Goal: Task Accomplishment & Management: Use online tool/utility

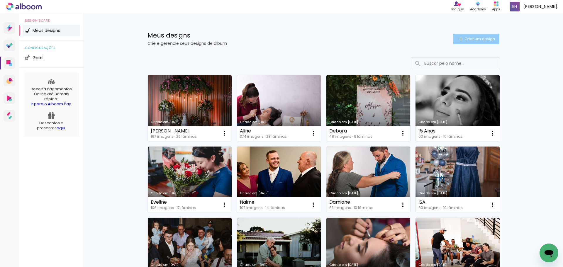
click at [458, 39] on iron-icon at bounding box center [461, 38] width 7 height 7
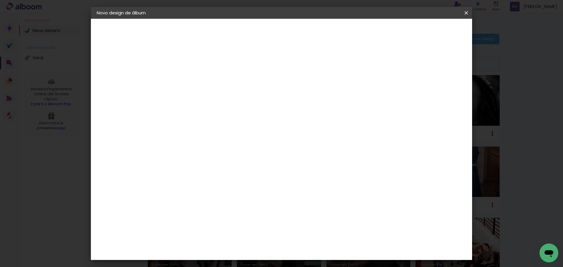
click at [193, 79] on input at bounding box center [193, 78] width 0 height 9
type input "[PERSON_NAME] e [PERSON_NAME]"
type paper-input "[PERSON_NAME] e [PERSON_NAME]"
click at [0, 0] on slot "Avançar" at bounding box center [0, 0] width 0 height 0
click at [198, 111] on input at bounding box center [207, 111] width 59 height 7
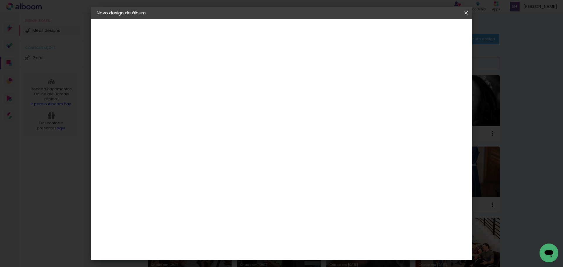
type input "gra"
type paper-input "gra"
click at [195, 154] on div "Grafis" at bounding box center [196, 156] width 14 height 5
click at [0, 0] on slot "Avançar" at bounding box center [0, 0] width 0 height 0
click at [216, 98] on input "text" at bounding box center [204, 102] width 23 height 9
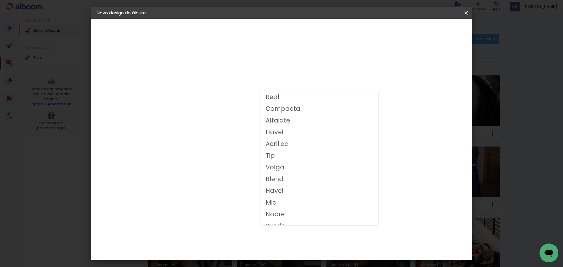
click at [0, 0] on slot "Alfaiate" at bounding box center [0, 0] width 0 height 0
type input "Alfaiate"
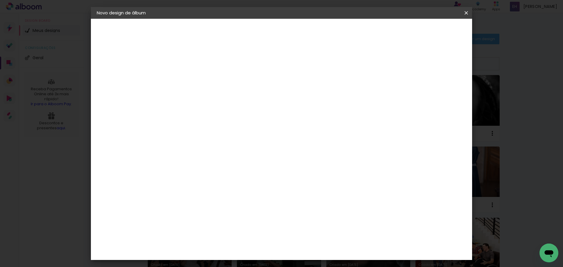
scroll to position [84, 0]
click at [232, 229] on span "30x30" at bounding box center [218, 237] width 27 height 16
click at [0, 0] on slot "Avançar" at bounding box center [0, 0] width 0 height 0
click at [397, 62] on div at bounding box center [393, 63] width 5 height 5
type paper-checkbox "on"
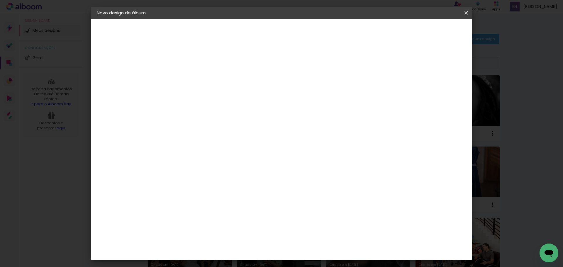
click at [430, 29] on span "Iniciar design" at bounding box center [416, 31] width 27 height 4
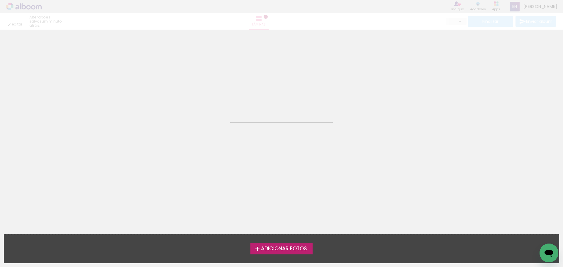
click at [297, 248] on span "Adicionar Fotos" at bounding box center [284, 248] width 46 height 5
click at [0, 0] on input "file" at bounding box center [0, 0] width 0 height 0
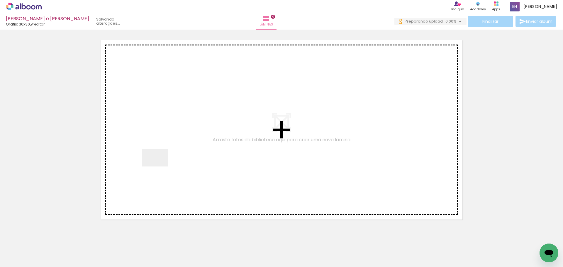
drag, startPoint x: 63, startPoint y: 246, endPoint x: 160, endPoint y: 167, distance: 125.2
click at [160, 167] on quentale-workspace at bounding box center [281, 133] width 563 height 267
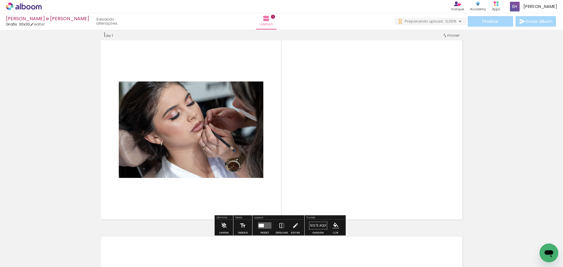
scroll to position [8, 0]
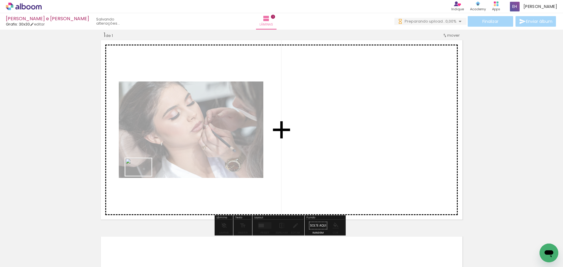
drag, startPoint x: 98, startPoint y: 247, endPoint x: 143, endPoint y: 176, distance: 84.4
click at [143, 176] on quentale-workspace at bounding box center [281, 133] width 563 height 267
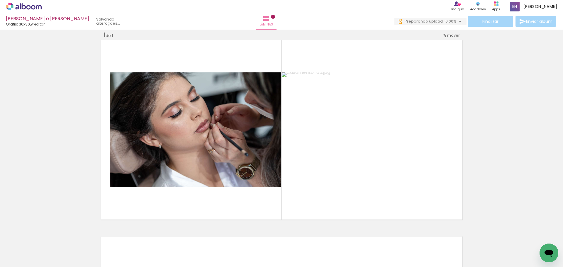
scroll to position [0, 0]
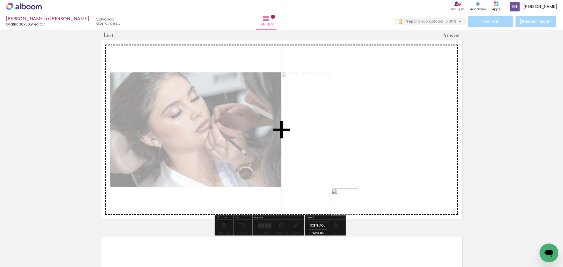
drag, startPoint x: 354, startPoint y: 250, endPoint x: 384, endPoint y: 231, distance: 35.4
click at [348, 191] on quentale-workspace at bounding box center [281, 133] width 563 height 267
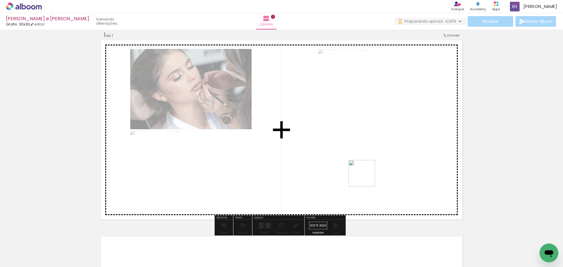
drag, startPoint x: 384, startPoint y: 239, endPoint x: 365, endPoint y: 175, distance: 67.6
click at [365, 175] on quentale-workspace at bounding box center [281, 133] width 563 height 267
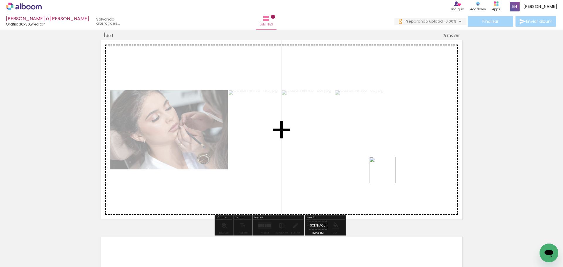
drag, startPoint x: 414, startPoint y: 240, endPoint x: 387, endPoint y: 175, distance: 70.4
click at [387, 175] on quentale-workspace at bounding box center [281, 133] width 563 height 267
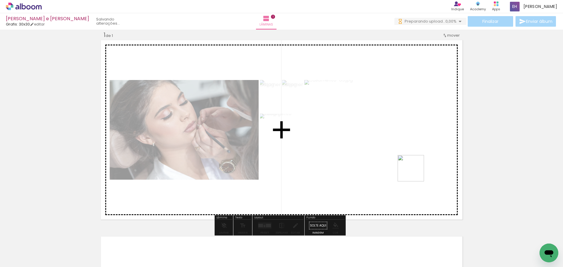
drag, startPoint x: 454, startPoint y: 249, endPoint x: 415, endPoint y: 173, distance: 85.9
click at [415, 173] on quentale-workspace at bounding box center [281, 133] width 563 height 267
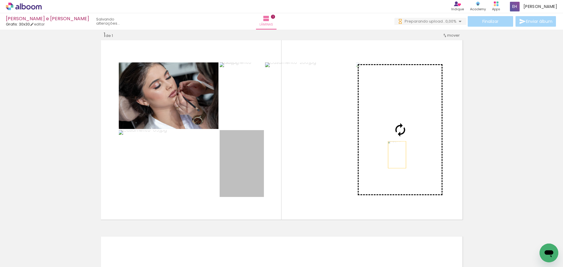
drag, startPoint x: 249, startPoint y: 167, endPoint x: 395, endPoint y: 157, distance: 147.0
click at [0, 0] on slot at bounding box center [0, 0] width 0 height 0
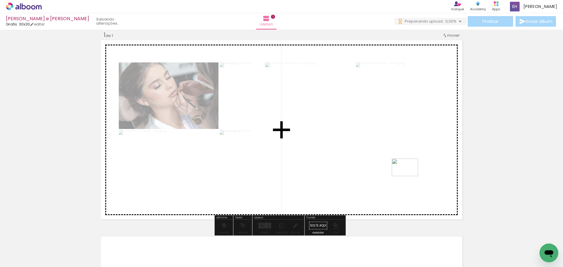
drag, startPoint x: 484, startPoint y: 249, endPoint x: 407, endPoint y: 199, distance: 91.6
click at [409, 176] on quentale-workspace at bounding box center [281, 133] width 563 height 267
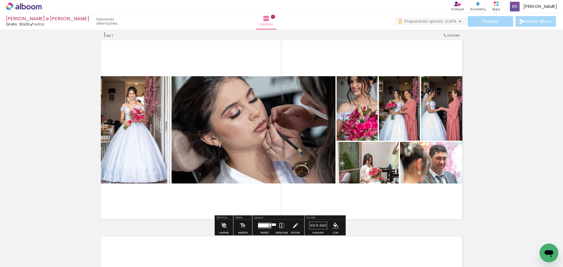
drag, startPoint x: 262, startPoint y: 226, endPoint x: 386, endPoint y: 174, distance: 133.7
click at [262, 225] on div at bounding box center [263, 226] width 11 height 4
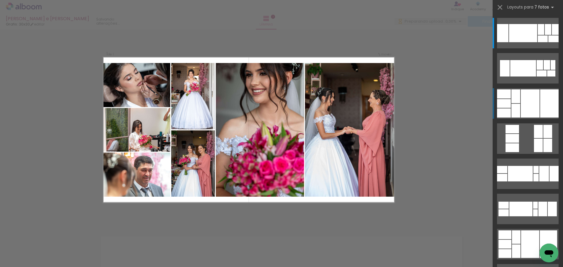
click at [527, 101] on div at bounding box center [530, 103] width 19 height 28
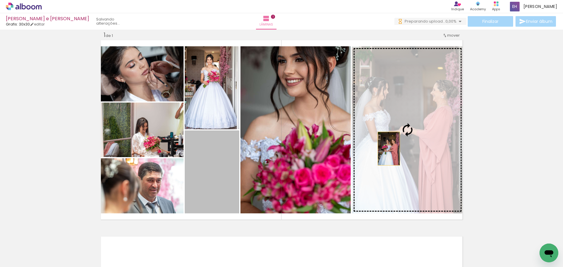
drag, startPoint x: 217, startPoint y: 163, endPoint x: 387, endPoint y: 149, distance: 169.9
click at [0, 0] on slot at bounding box center [0, 0] width 0 height 0
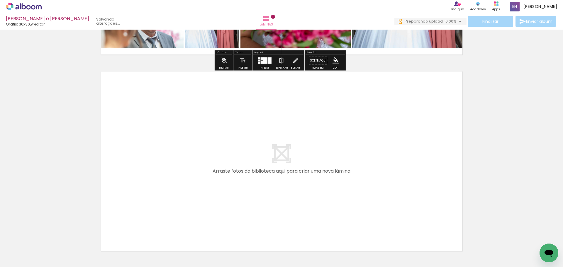
scroll to position [215, 0]
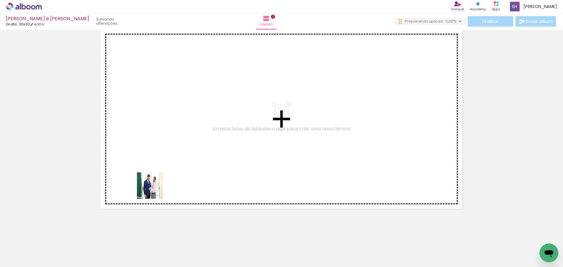
drag, startPoint x: 155, startPoint y: 190, endPoint x: 159, endPoint y: 238, distance: 48.6
click at [160, 180] on quentale-workspace at bounding box center [281, 133] width 563 height 267
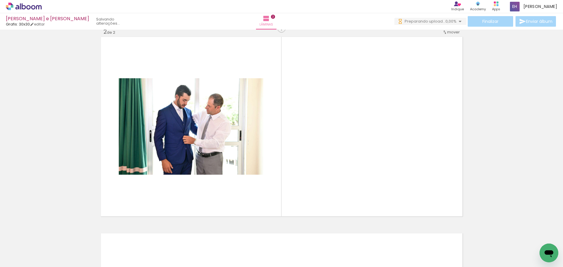
scroll to position [204, 0]
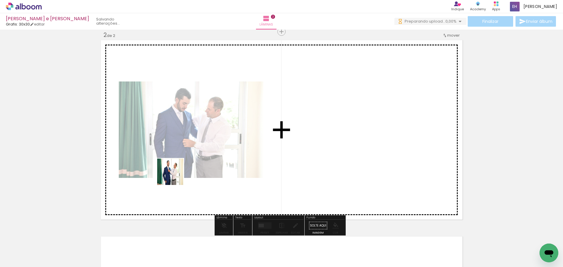
drag, startPoint x: 159, startPoint y: 246, endPoint x: 175, endPoint y: 175, distance: 73.5
click at [175, 175] on quentale-workspace at bounding box center [281, 133] width 563 height 267
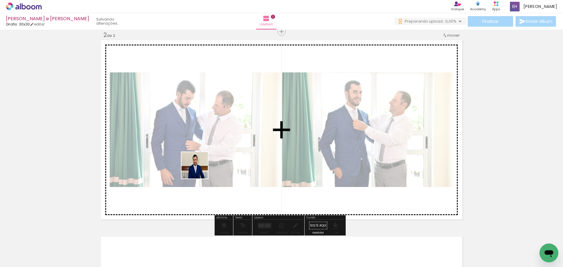
drag, startPoint x: 194, startPoint y: 246, endPoint x: 223, endPoint y: 241, distance: 29.5
click at [200, 168] on quentale-workspace at bounding box center [281, 133] width 563 height 267
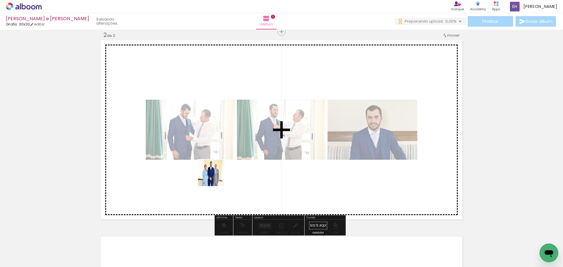
drag, startPoint x: 216, startPoint y: 177, endPoint x: 240, endPoint y: 230, distance: 57.6
click at [216, 172] on quentale-workspace at bounding box center [281, 133] width 563 height 267
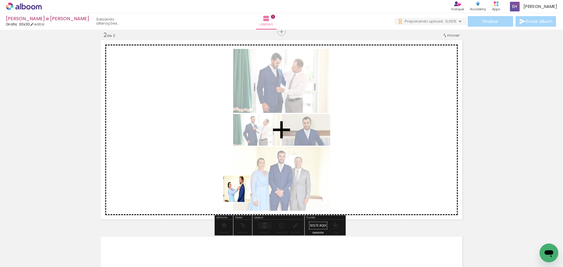
drag, startPoint x: 255, startPoint y: 248, endPoint x: 241, endPoint y: 177, distance: 72.1
click at [241, 177] on quentale-workspace at bounding box center [281, 133] width 563 height 267
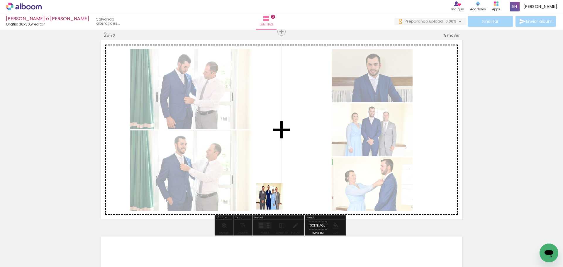
drag, startPoint x: 274, startPoint y: 201, endPoint x: 297, endPoint y: 227, distance: 35.1
click at [270, 179] on quentale-workspace at bounding box center [281, 133] width 563 height 267
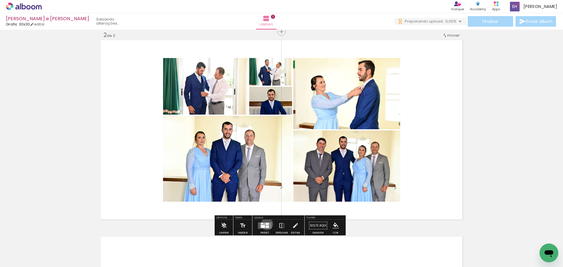
click at [266, 224] on div at bounding box center [267, 224] width 3 height 2
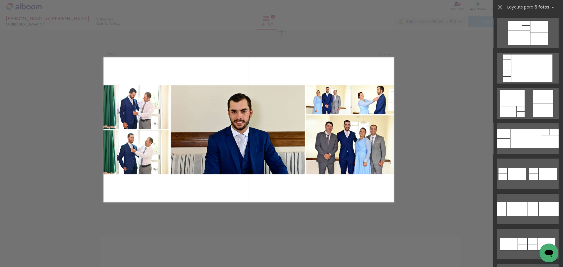
click at [522, 30] on div at bounding box center [526, 28] width 8 height 4
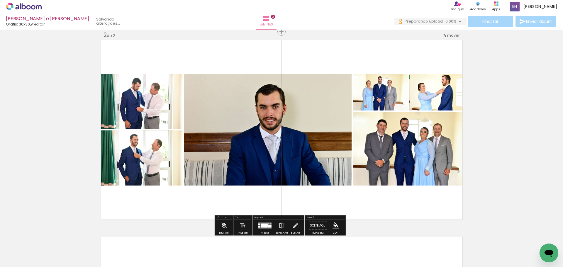
click at [259, 224] on quentale-layouter at bounding box center [264, 226] width 13 height 6
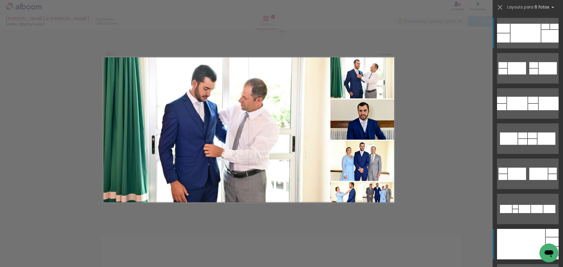
scroll to position [282, 0]
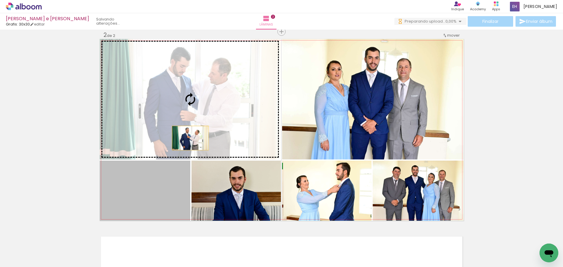
drag, startPoint x: 173, startPoint y: 192, endPoint x: 188, endPoint y: 138, distance: 56.3
click at [0, 0] on slot at bounding box center [0, 0] width 0 height 0
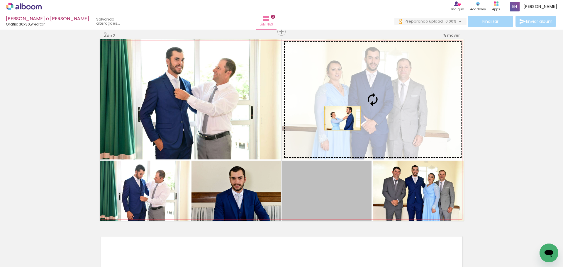
drag, startPoint x: 323, startPoint y: 186, endPoint x: 341, endPoint y: 115, distance: 73.3
click at [0, 0] on slot at bounding box center [0, 0] width 0 height 0
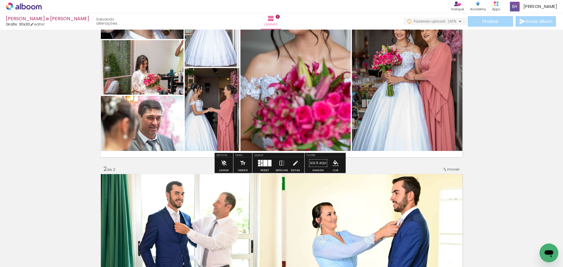
scroll to position [88, 0]
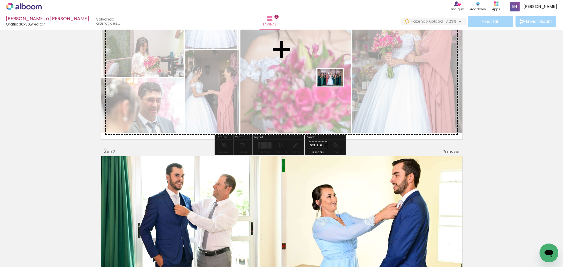
drag, startPoint x: 331, startPoint y: 250, endPoint x: 335, endPoint y: 87, distance: 163.1
click at [335, 87] on quentale-workspace at bounding box center [281, 133] width 563 height 267
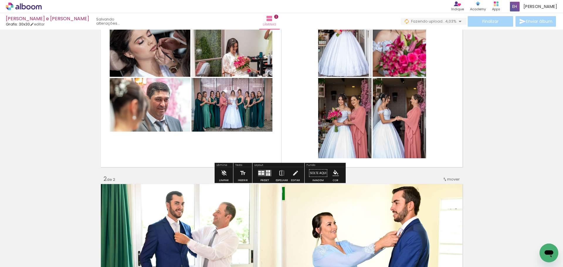
scroll to position [0, 0]
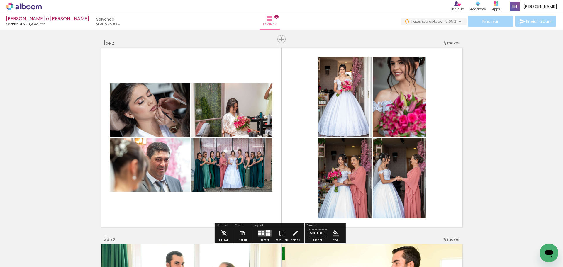
click at [265, 226] on div "Layout" at bounding box center [278, 226] width 50 height 4
click at [265, 228] on div at bounding box center [265, 234] width 16 height 12
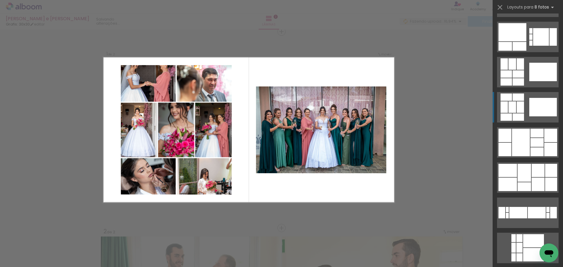
scroll to position [499, 0]
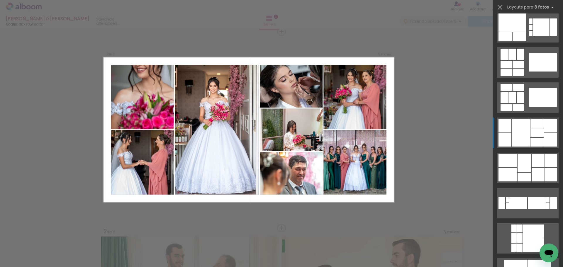
click at [520, 132] on div at bounding box center [521, 133] width 18 height 28
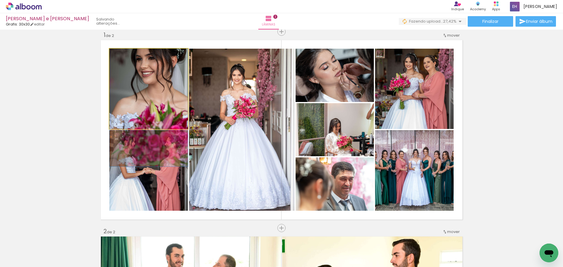
drag, startPoint x: 173, startPoint y: 84, endPoint x: 172, endPoint y: 101, distance: 17.1
drag, startPoint x: 171, startPoint y: 116, endPoint x: 174, endPoint y: 116, distance: 3.0
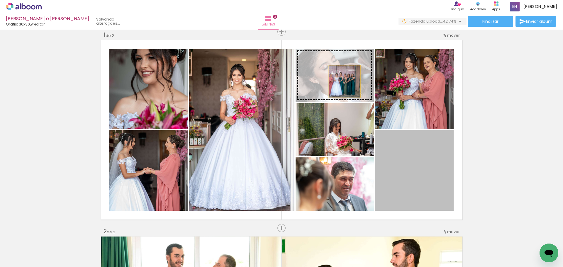
drag, startPoint x: 425, startPoint y: 166, endPoint x: 342, endPoint y: 82, distance: 118.6
click at [0, 0] on slot at bounding box center [0, 0] width 0 height 0
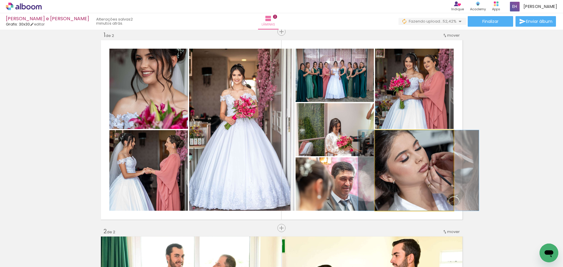
drag, startPoint x: 417, startPoint y: 170, endPoint x: 421, endPoint y: 170, distance: 4.1
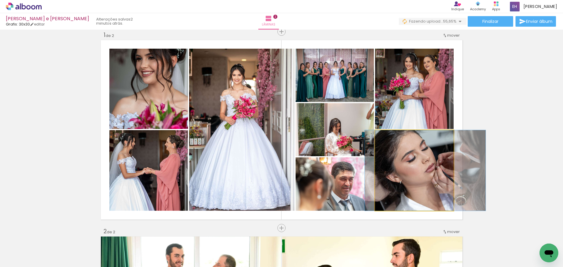
drag, startPoint x: 420, startPoint y: 160, endPoint x: 425, endPoint y: 161, distance: 4.6
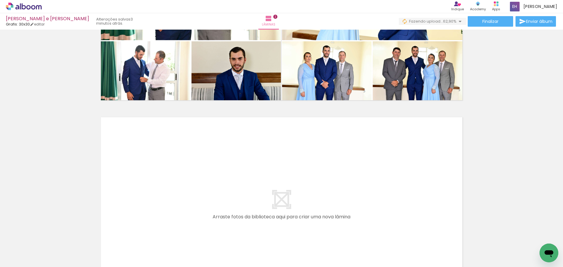
scroll to position [0, 438]
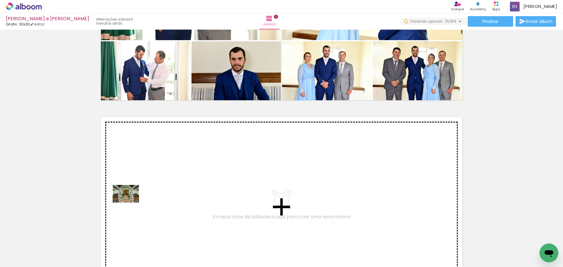
drag, startPoint x: 95, startPoint y: 249, endPoint x: 129, endPoint y: 232, distance: 38.6
click at [130, 202] on quentale-workspace at bounding box center [281, 133] width 563 height 267
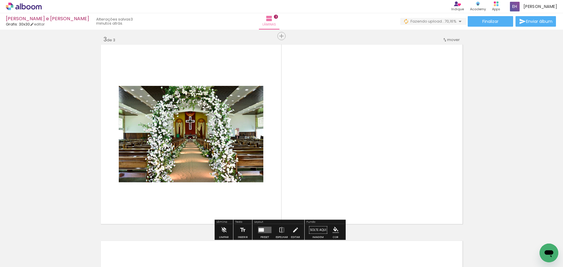
scroll to position [401, 0]
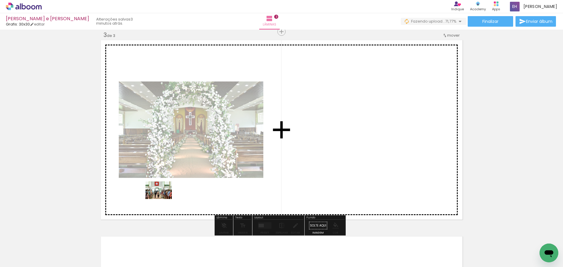
drag, startPoint x: 120, startPoint y: 246, endPoint x: 151, endPoint y: 236, distance: 32.1
click at [163, 199] on quentale-workspace at bounding box center [281, 133] width 563 height 267
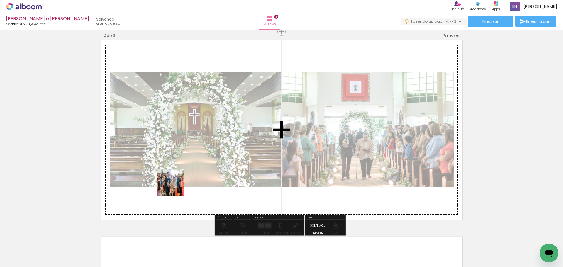
drag, startPoint x: 148, startPoint y: 246, endPoint x: 176, endPoint y: 184, distance: 67.9
click at [176, 184] on quentale-workspace at bounding box center [281, 133] width 563 height 267
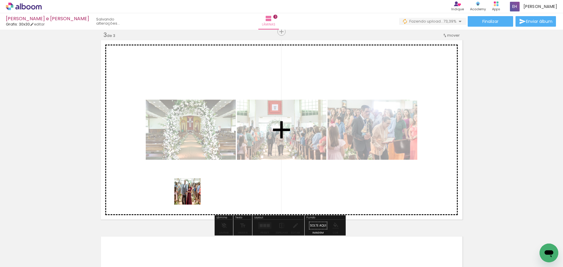
drag, startPoint x: 187, startPoint y: 207, endPoint x: 192, endPoint y: 196, distance: 11.7
click at [192, 196] on quentale-workspace at bounding box center [281, 133] width 563 height 267
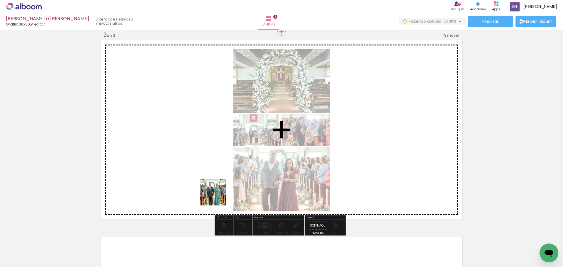
drag, startPoint x: 216, startPoint y: 253, endPoint x: 218, endPoint y: 196, distance: 56.3
click at [218, 196] on quentale-workspace at bounding box center [281, 133] width 563 height 267
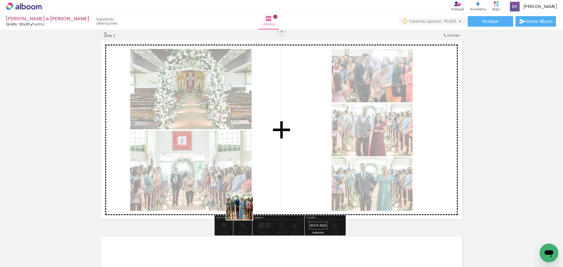
drag, startPoint x: 245, startPoint y: 235, endPoint x: 245, endPoint y: 199, distance: 35.8
click at [245, 199] on quentale-workspace at bounding box center [281, 133] width 563 height 267
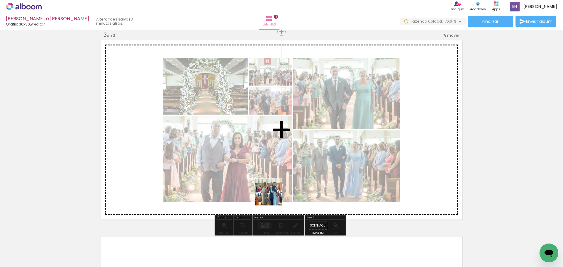
drag, startPoint x: 274, startPoint y: 218, endPoint x: 273, endPoint y: 197, distance: 20.8
click at [273, 197] on quentale-workspace at bounding box center [281, 133] width 563 height 267
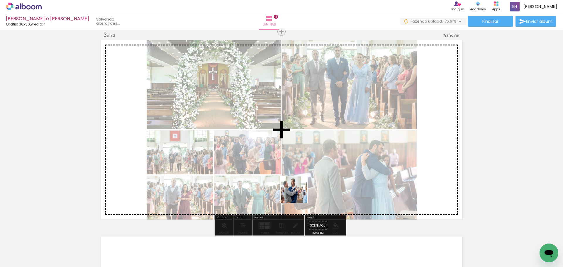
drag, startPoint x: 309, startPoint y: 247, endPoint x: 298, endPoint y: 194, distance: 54.2
click at [298, 194] on quentale-workspace at bounding box center [281, 133] width 563 height 267
